Goal: Check status

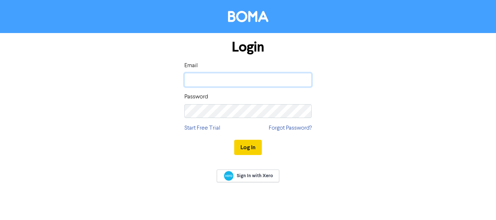
type input "[EMAIL_ADDRESS][DOMAIN_NAME]"
click at [246, 152] on button "Log In" at bounding box center [248, 147] width 28 height 15
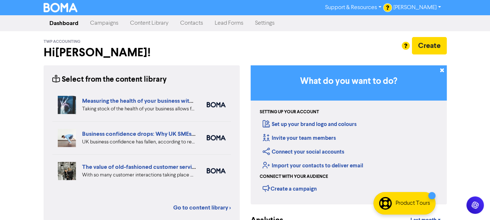
click at [107, 25] on link "Campaigns" at bounding box center [104, 23] width 40 height 15
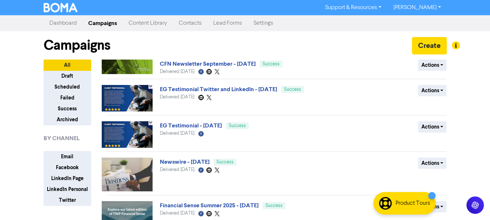
click at [240, 61] on link "CFN Newsletter September - [DATE]" at bounding box center [208, 63] width 96 height 7
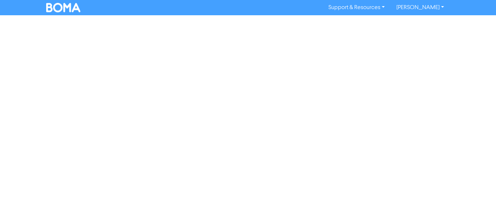
click at [240, 61] on div "Support & Resources Video Tutorials FAQ & Guides Marketing Education [PERSON_NA…" at bounding box center [248, 110] width 496 height 220
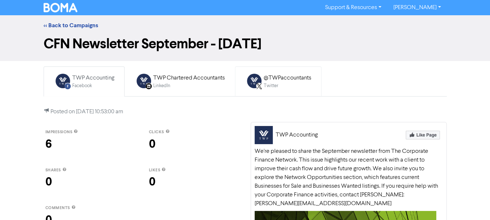
click at [237, 74] on link "@TWPaccountants Twitter" at bounding box center [278, 82] width 87 height 30
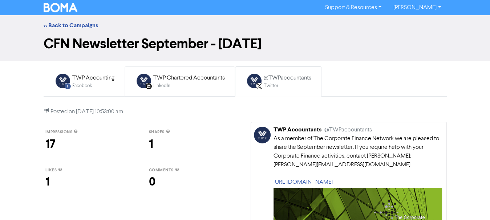
click at [211, 74] on div "TWP Chartered Accountants" at bounding box center [189, 78] width 72 height 9
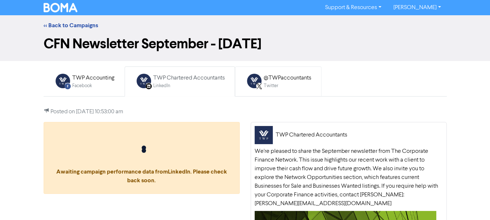
click at [245, 80] on div "@TWPaccountants Twitter" at bounding box center [278, 82] width 74 height 24
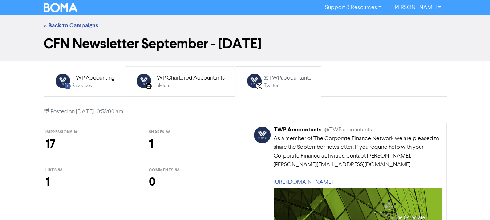
click at [219, 75] on div "TWP Chartered Accountants" at bounding box center [189, 78] width 72 height 9
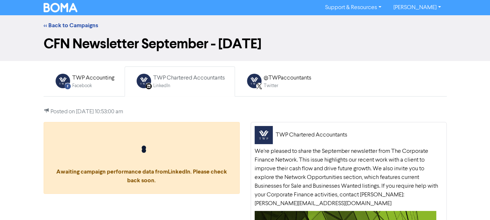
click at [334, 7] on link "Support & Resources" at bounding box center [354, 8] width 68 height 12
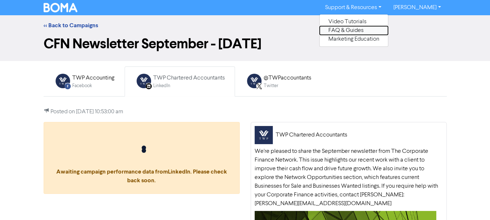
click at [334, 27] on button "FAQ & Guides" at bounding box center [354, 30] width 68 height 9
